Goal: Information Seeking & Learning: Learn about a topic

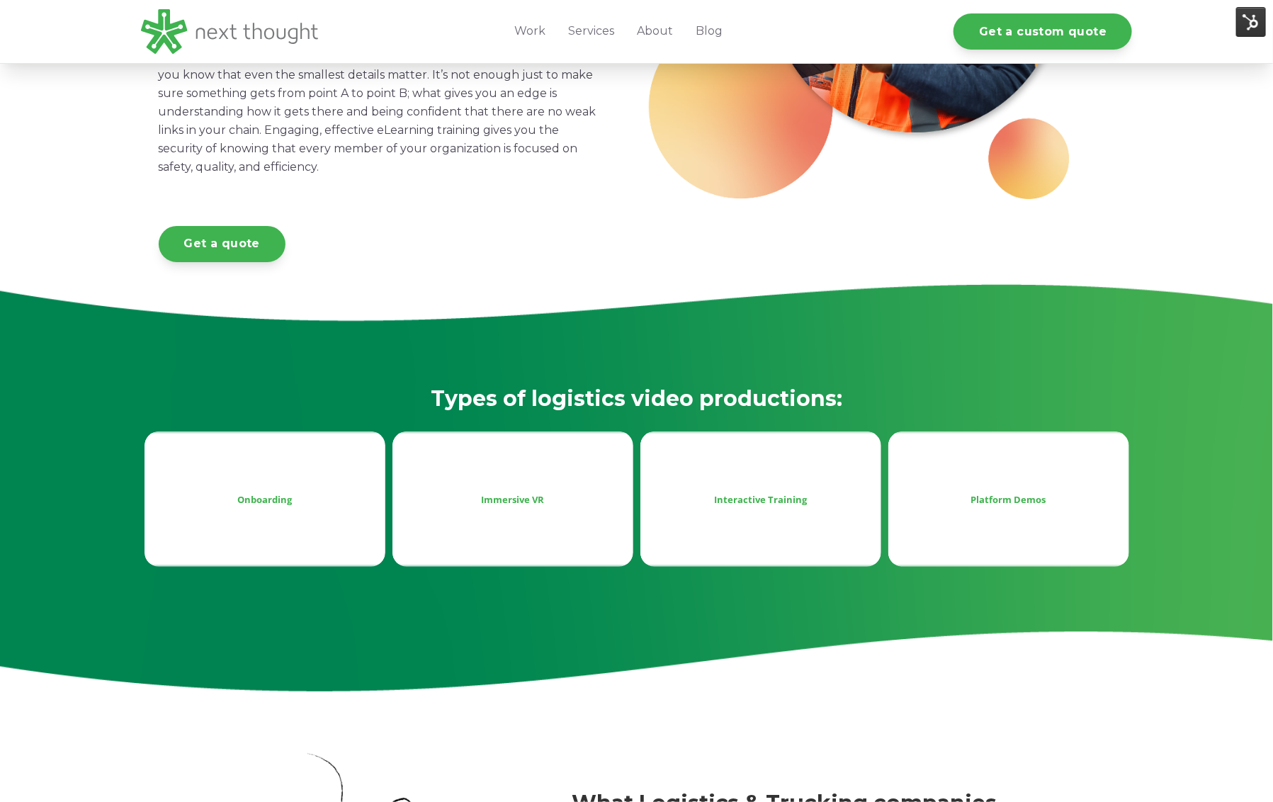
click at [496, 502] on div "Immersive VR" at bounding box center [513, 499] width 218 height 17
click at [304, 488] on div "Onboarding" at bounding box center [265, 499] width 241 height 135
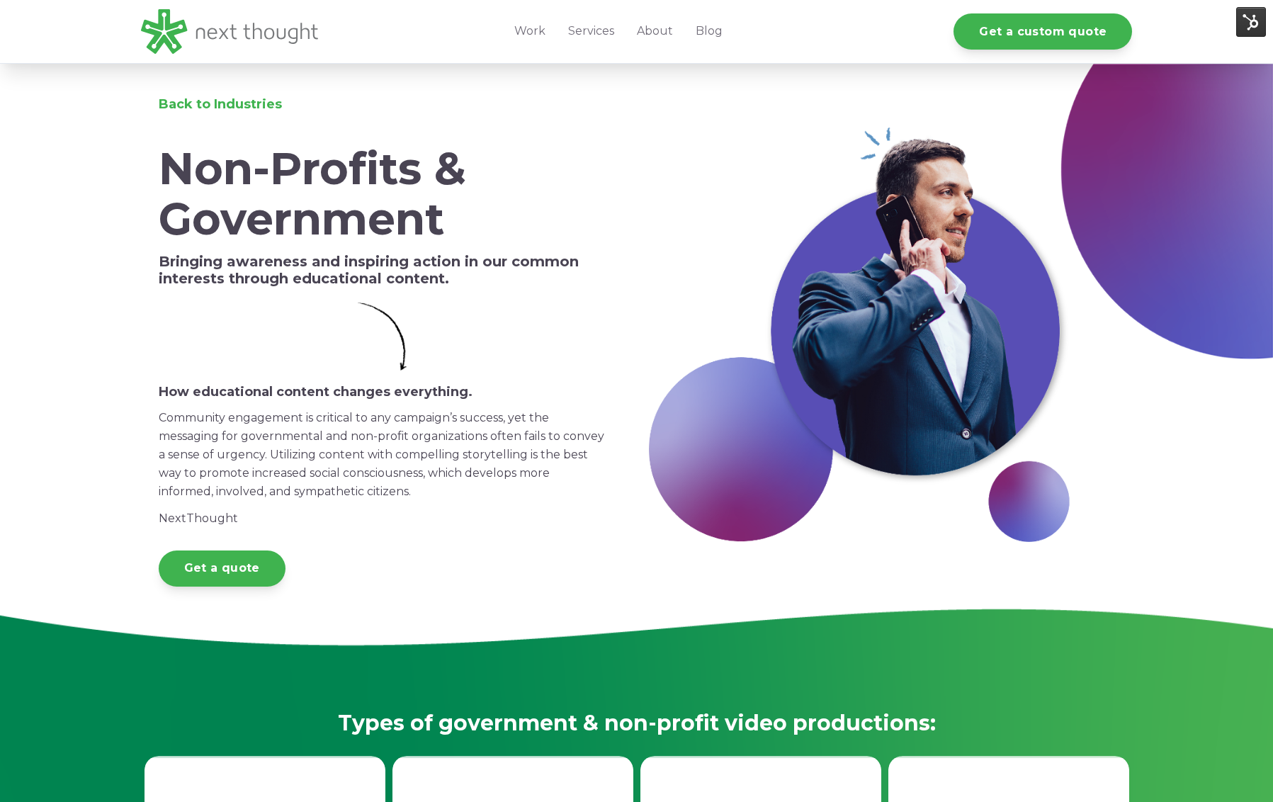
scroll to position [939, 0]
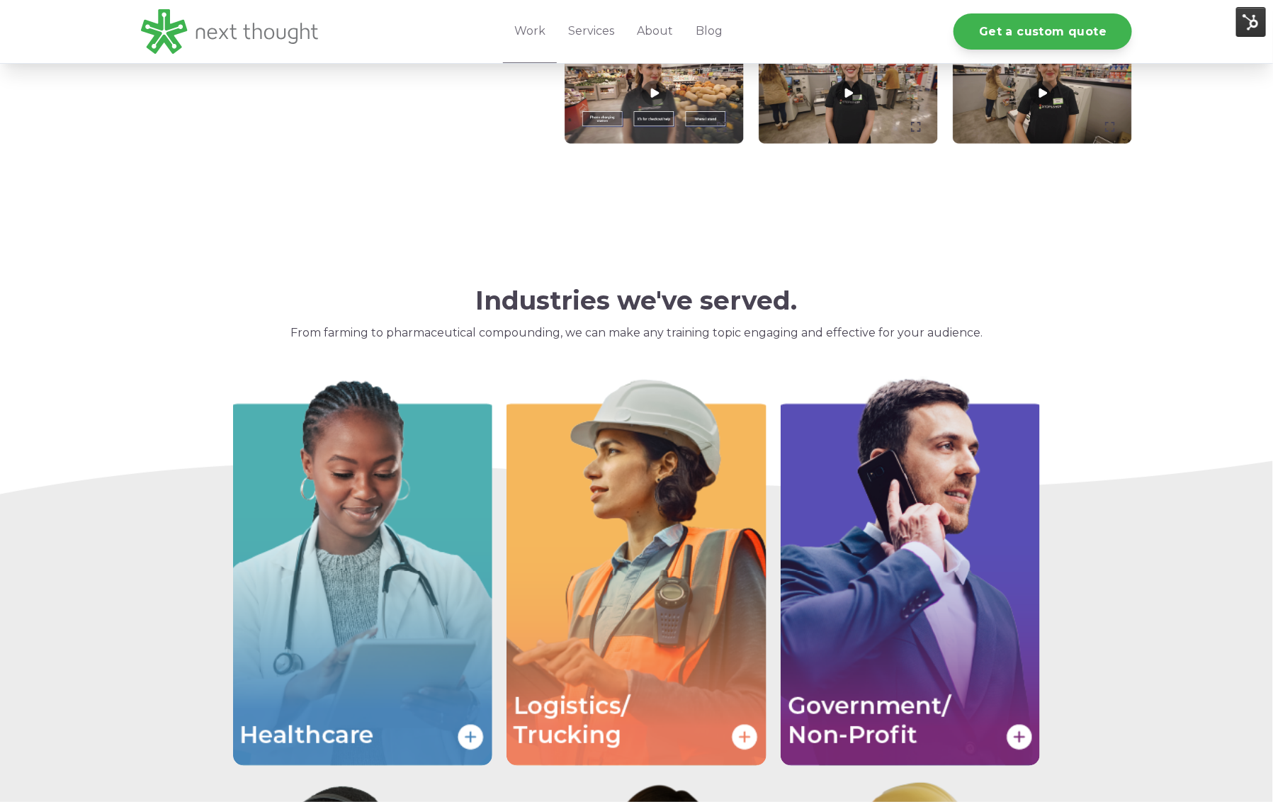
scroll to position [2116, 0]
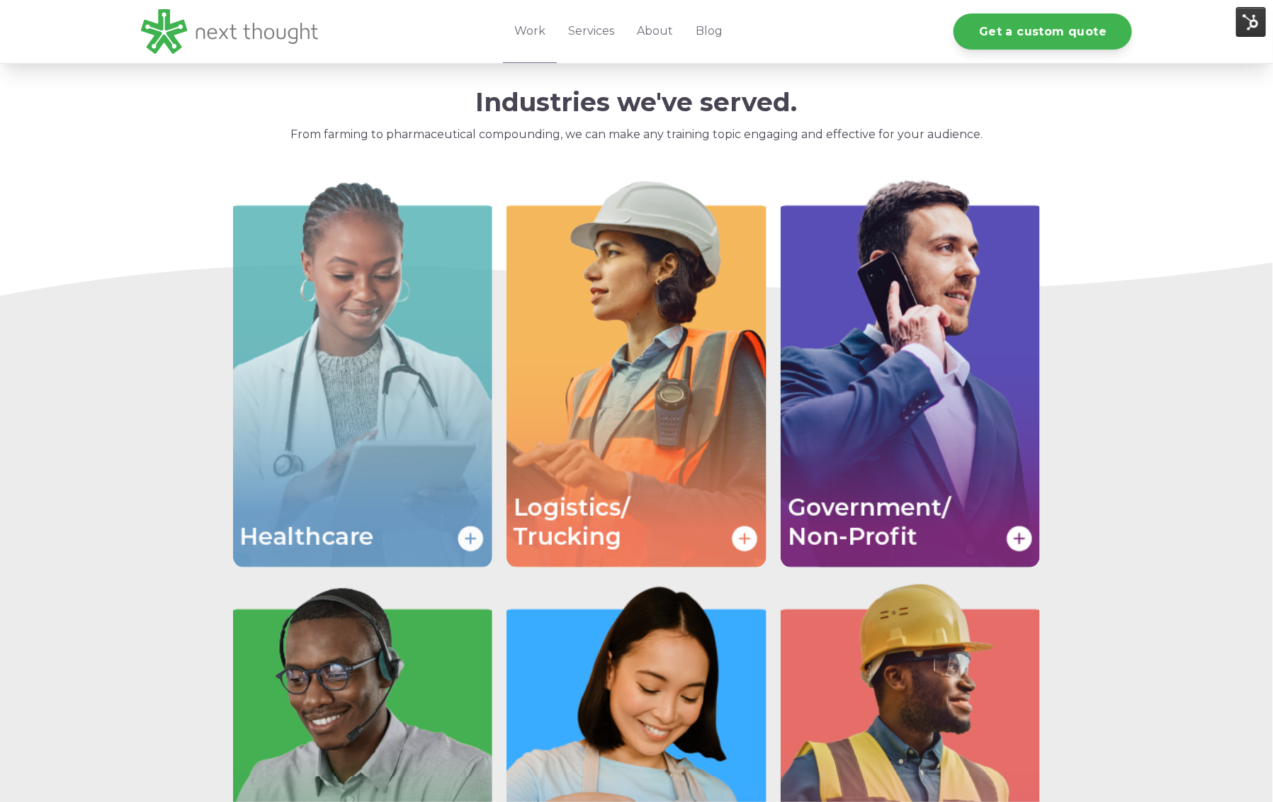
click at [427, 431] on img "Image grid with {{ image_count }} images." at bounding box center [363, 373] width 260 height 390
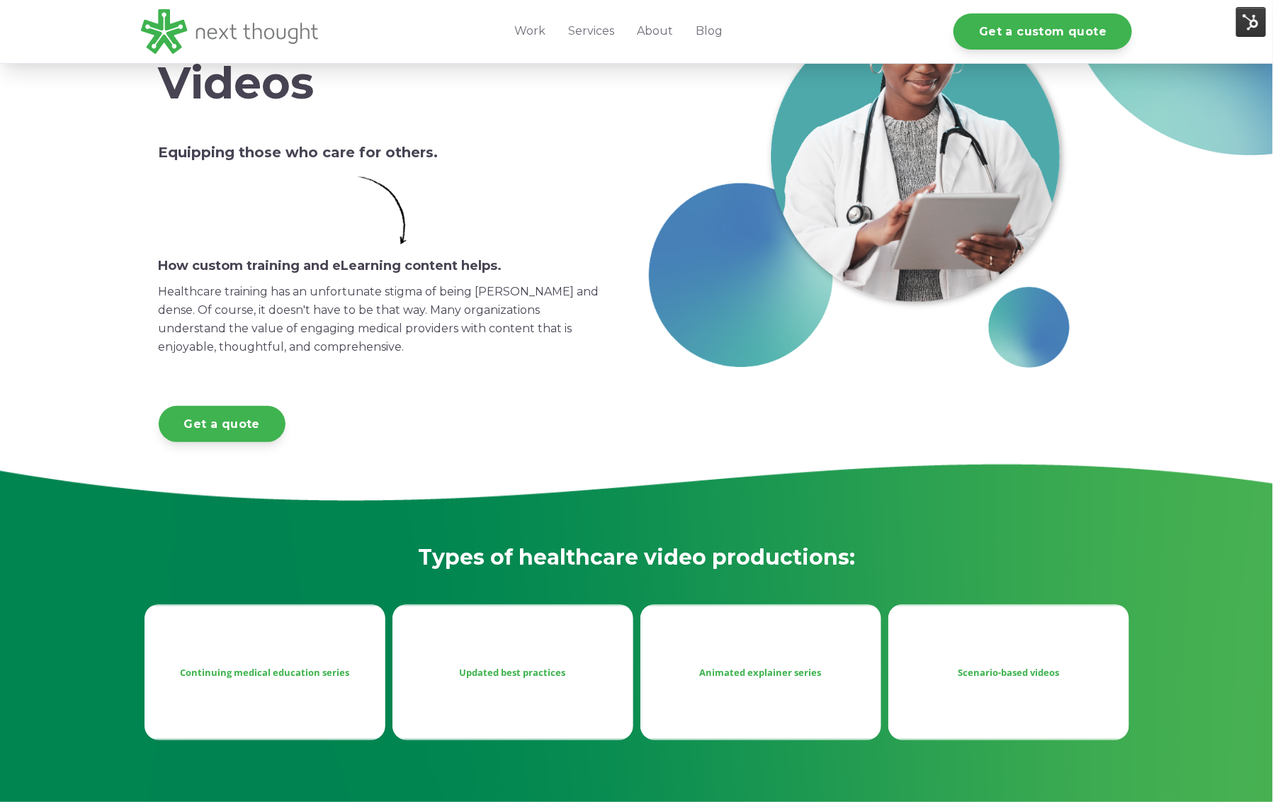
scroll to position [439, 0]
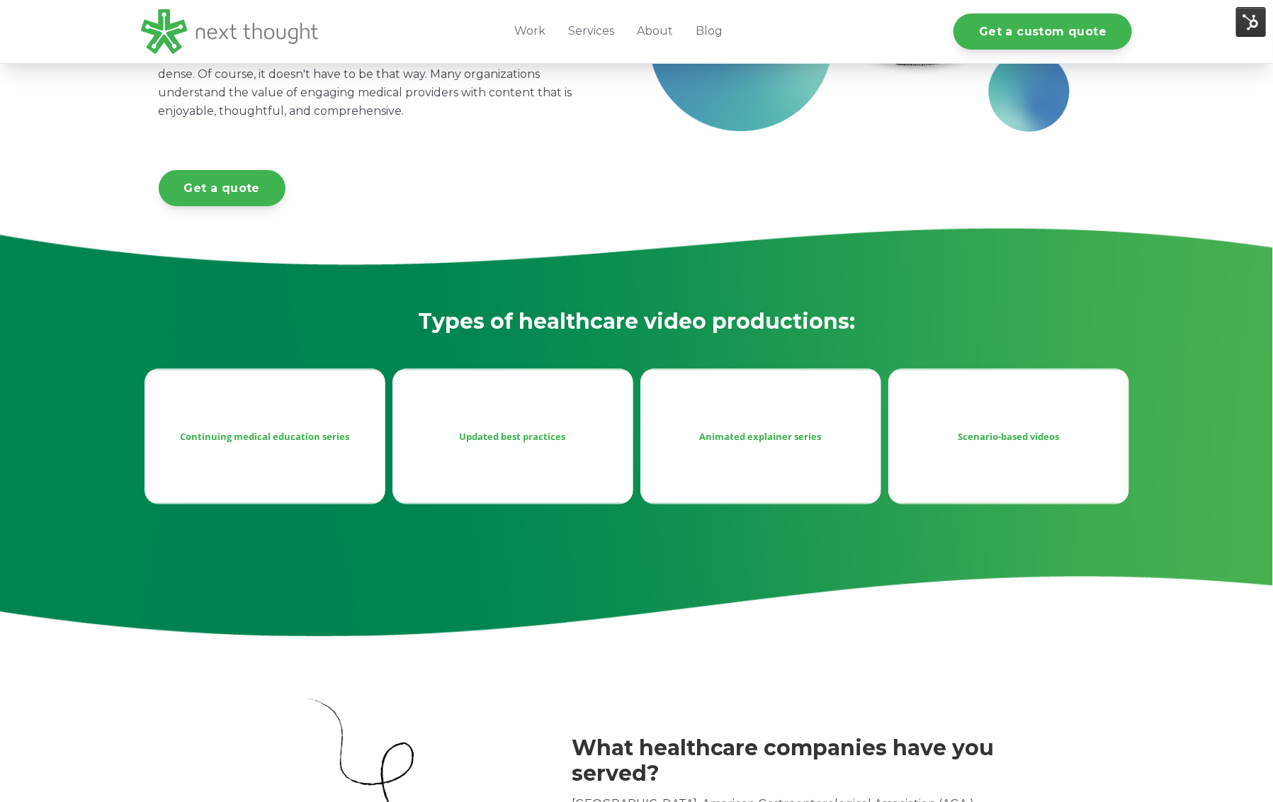
click at [616, 402] on div "Updated best practices" at bounding box center [513, 435] width 241 height 135
